Goal: Feedback & Contribution: Contribute content

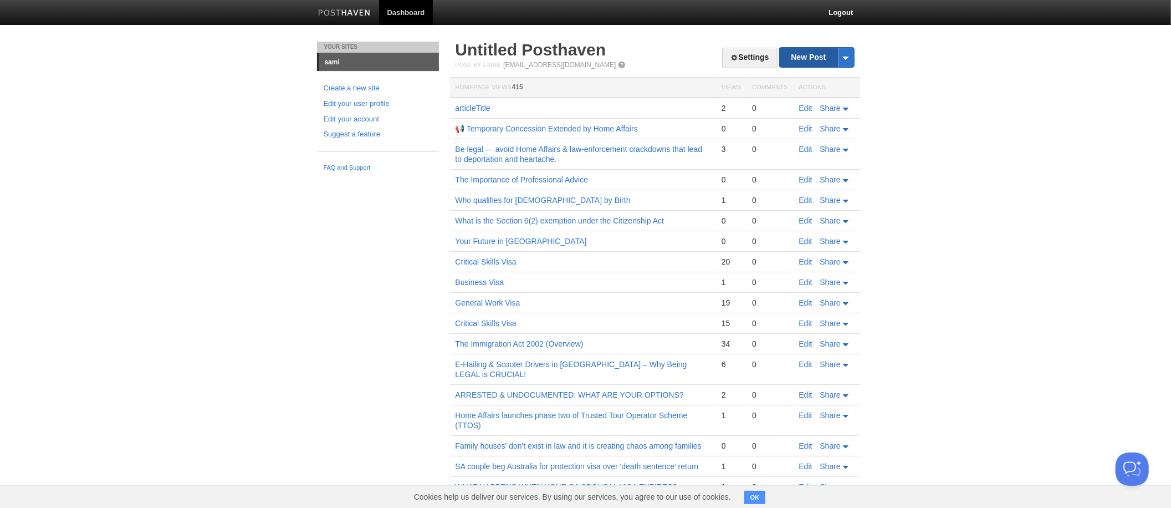
click at [817, 58] on link "New Post" at bounding box center [817, 57] width 74 height 19
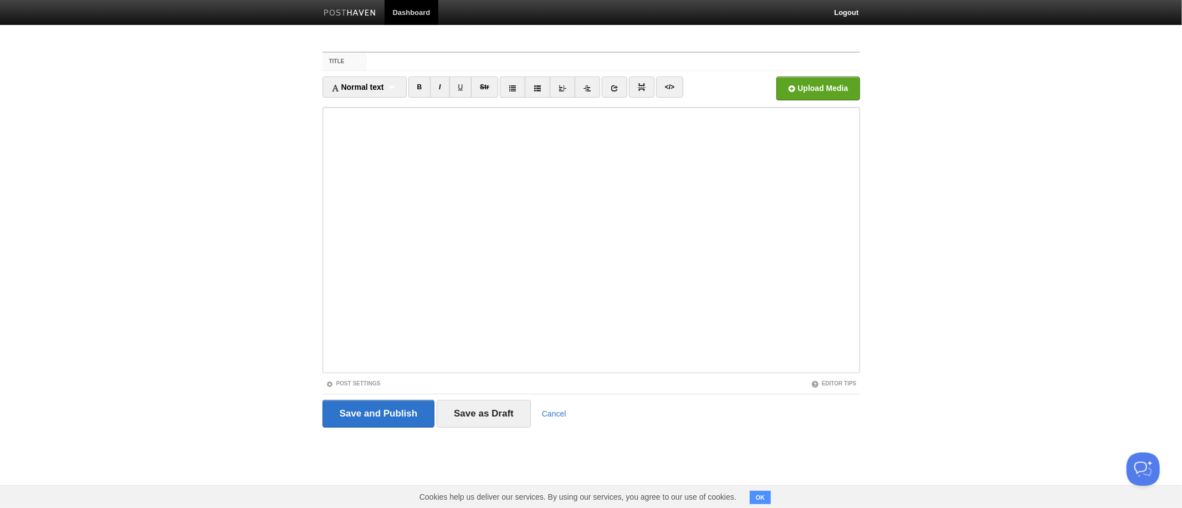
click at [614, 62] on input "Title" at bounding box center [613, 62] width 493 height 18
type input "Critical Skills Visa"
click at [64, 63] on input "file" at bounding box center [483, 91] width 839 height 57
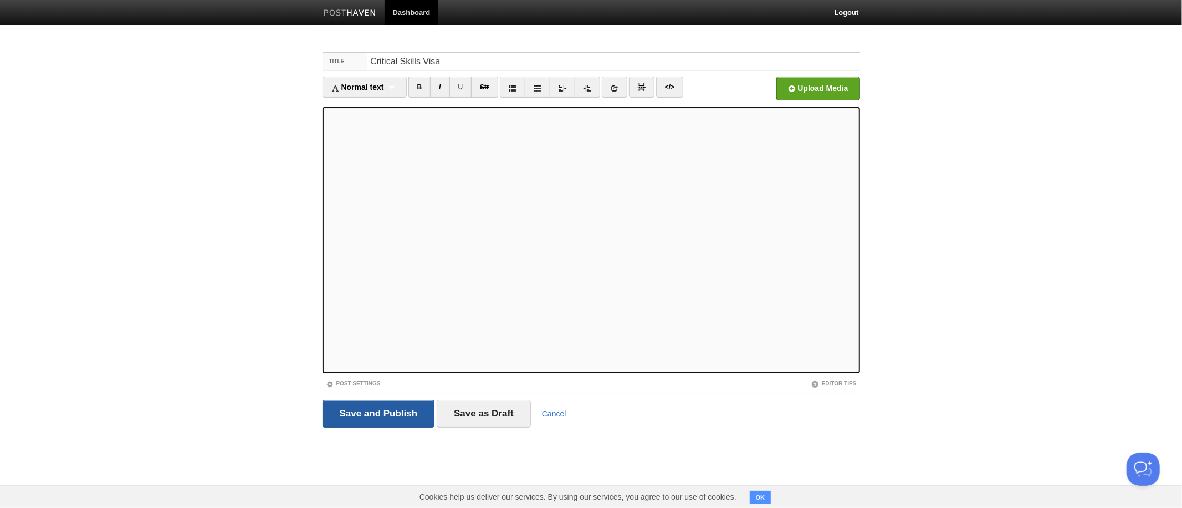
click at [379, 414] on input "Save and Publish" at bounding box center [379, 414] width 113 height 28
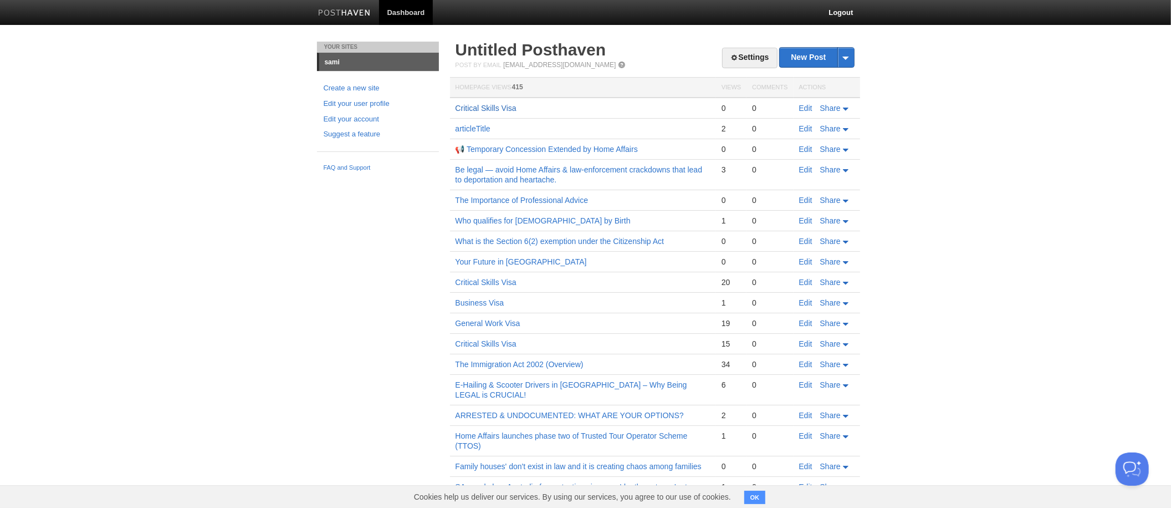
click at [456, 104] on link "Critical Skills Visa" at bounding box center [486, 108] width 61 height 9
